Goal: Navigation & Orientation: Find specific page/section

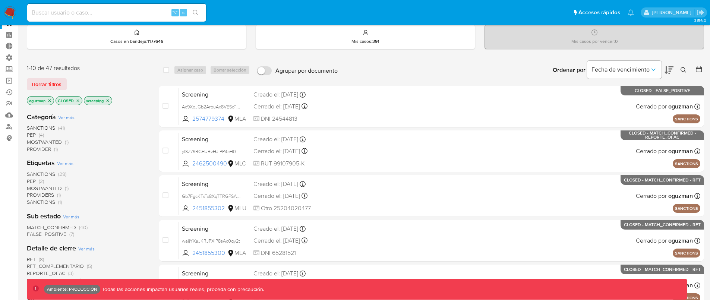
scroll to position [21, 0]
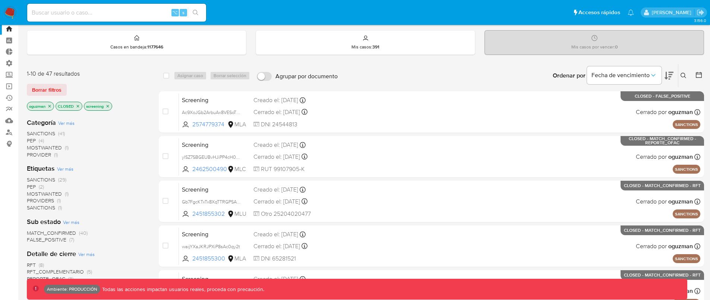
click at [79, 106] on icon "close-filter" at bounding box center [78, 106] width 4 height 4
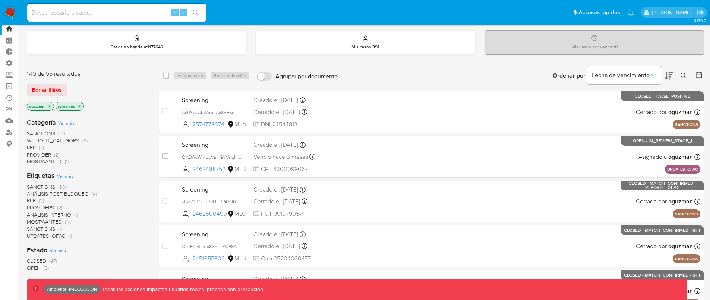
click at [80, 106] on icon "close-filter" at bounding box center [79, 106] width 3 height 3
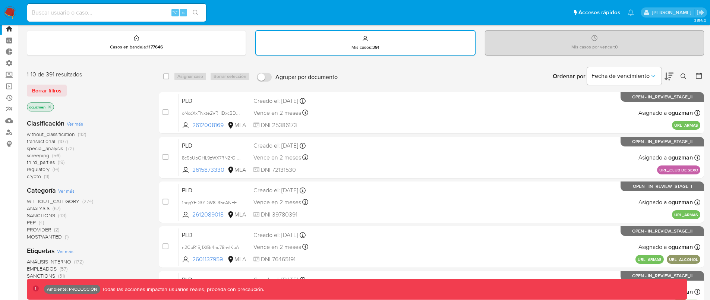
click at [51, 107] on icon "close-filter" at bounding box center [49, 107] width 3 height 3
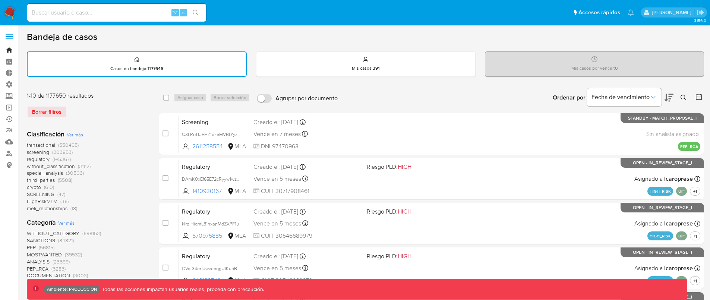
click at [11, 51] on link "Bandeja" at bounding box center [44, 50] width 89 height 12
